Goal: Transaction & Acquisition: Purchase product/service

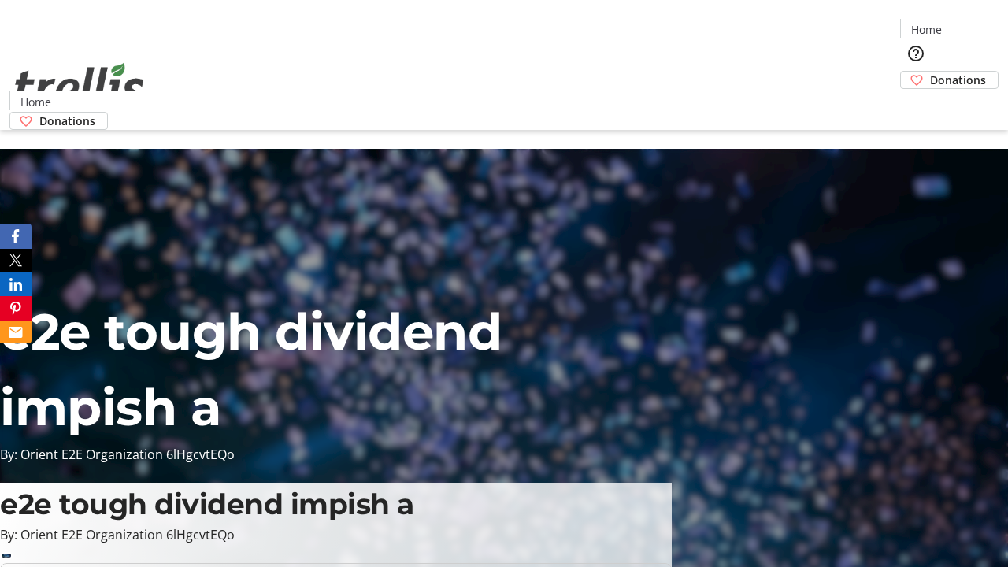
click at [930, 72] on span "Donations" at bounding box center [958, 80] width 56 height 17
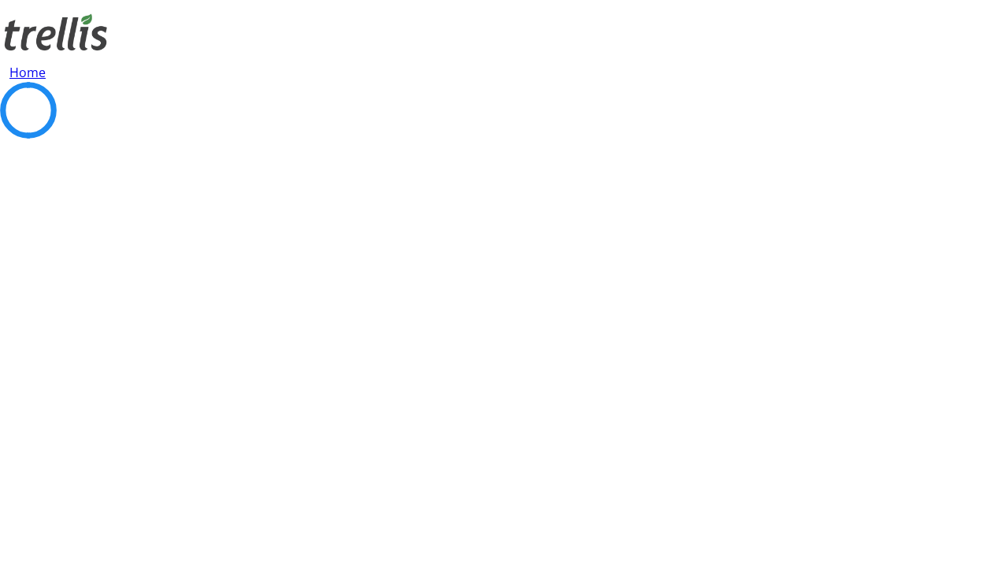
select select "CA"
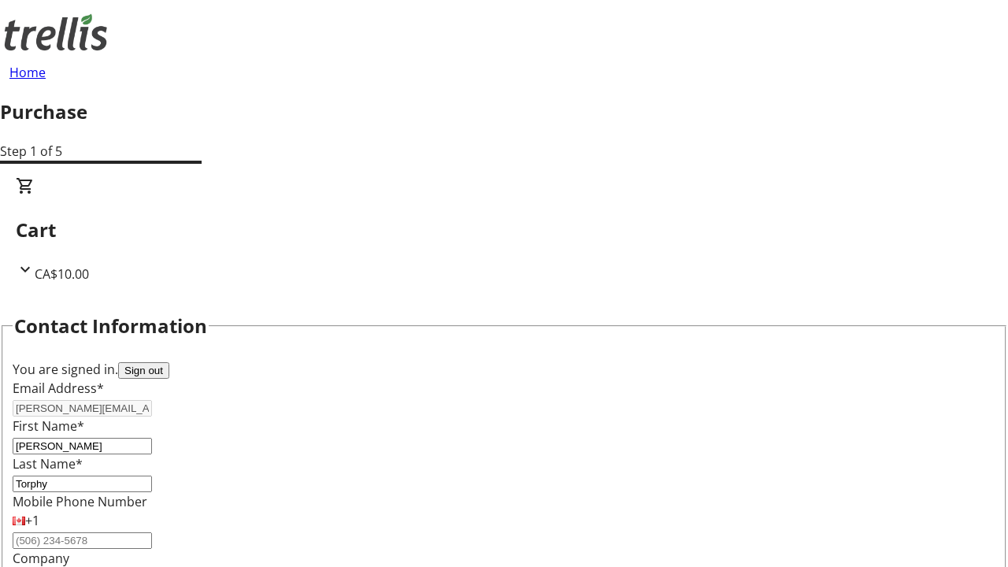
type input "[STREET_ADDRESS][PERSON_NAME]"
type input "Kelowna"
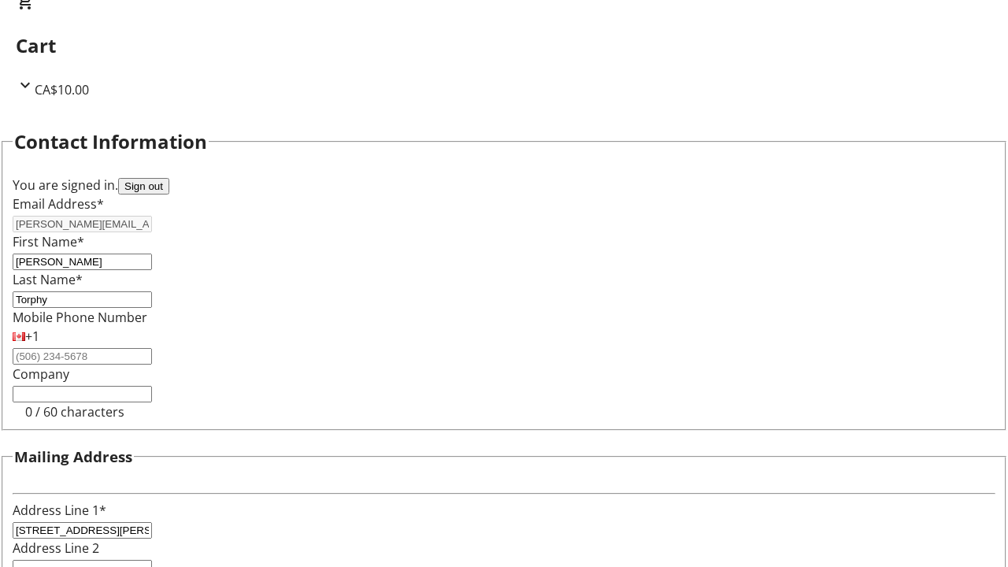
select select "BC"
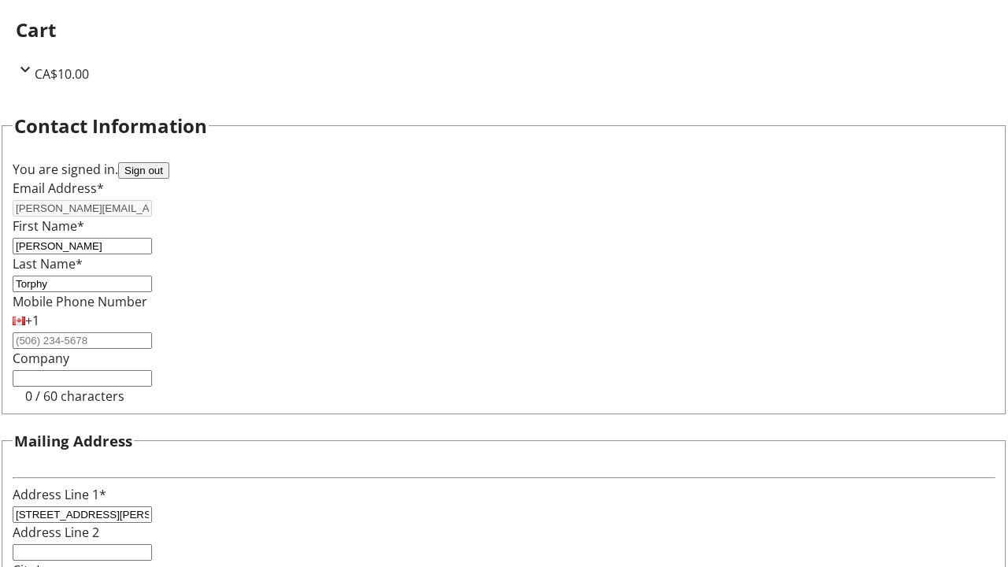
type input "Kelowna"
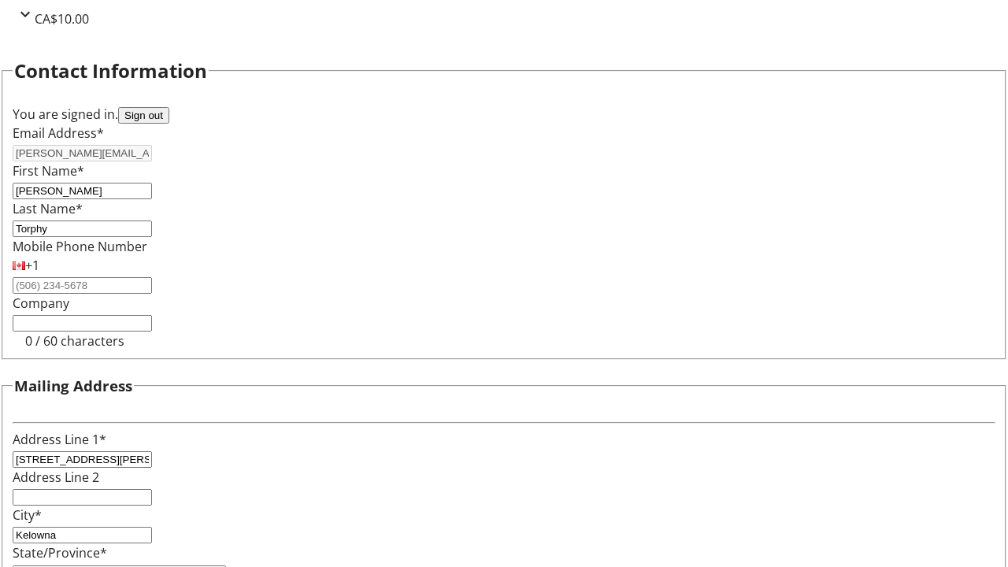
type input "V1Y 0C2"
